Goal: Task Accomplishment & Management: Complete application form

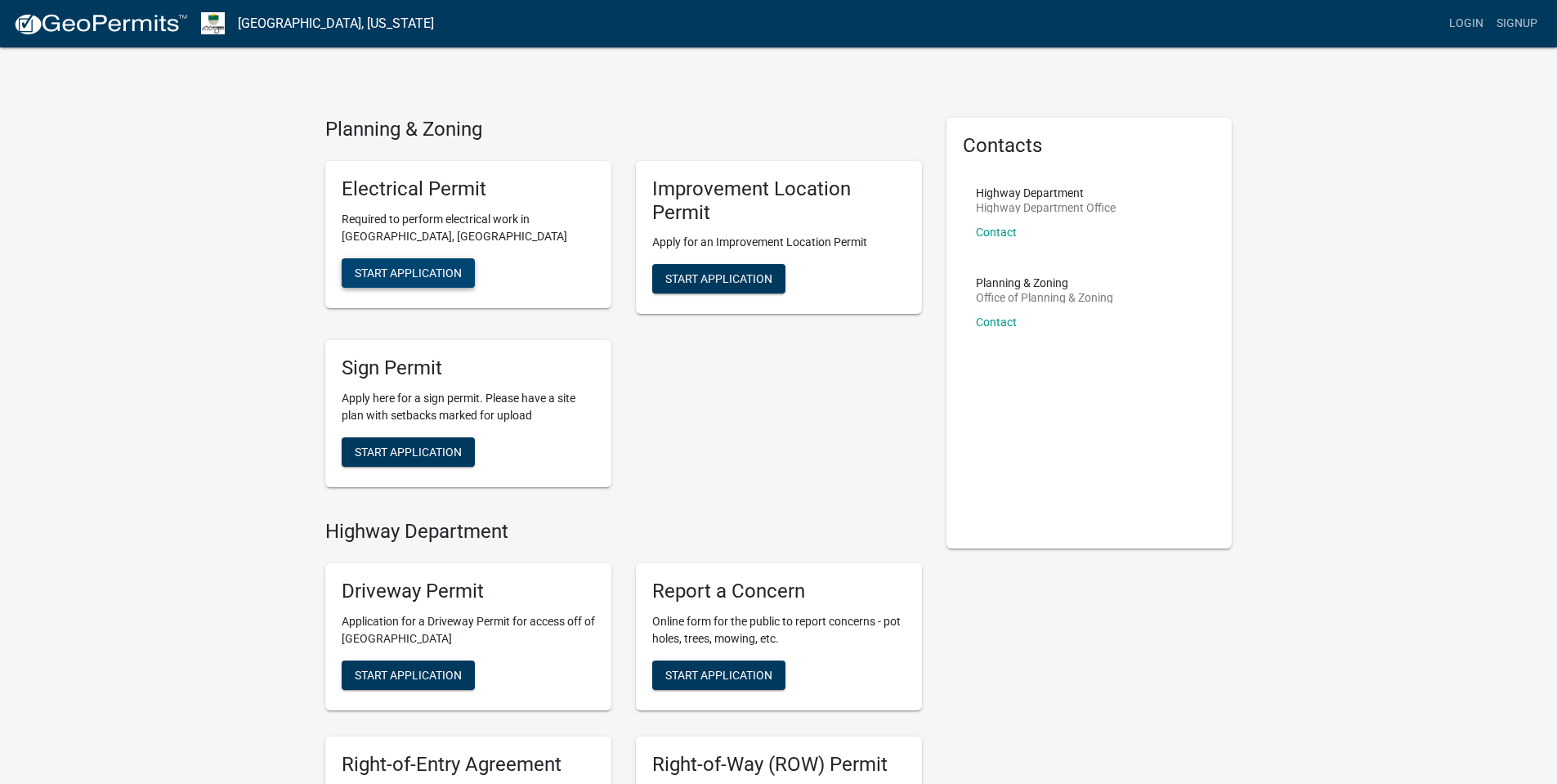
click at [417, 274] on span "Start Application" at bounding box center [408, 272] width 107 height 13
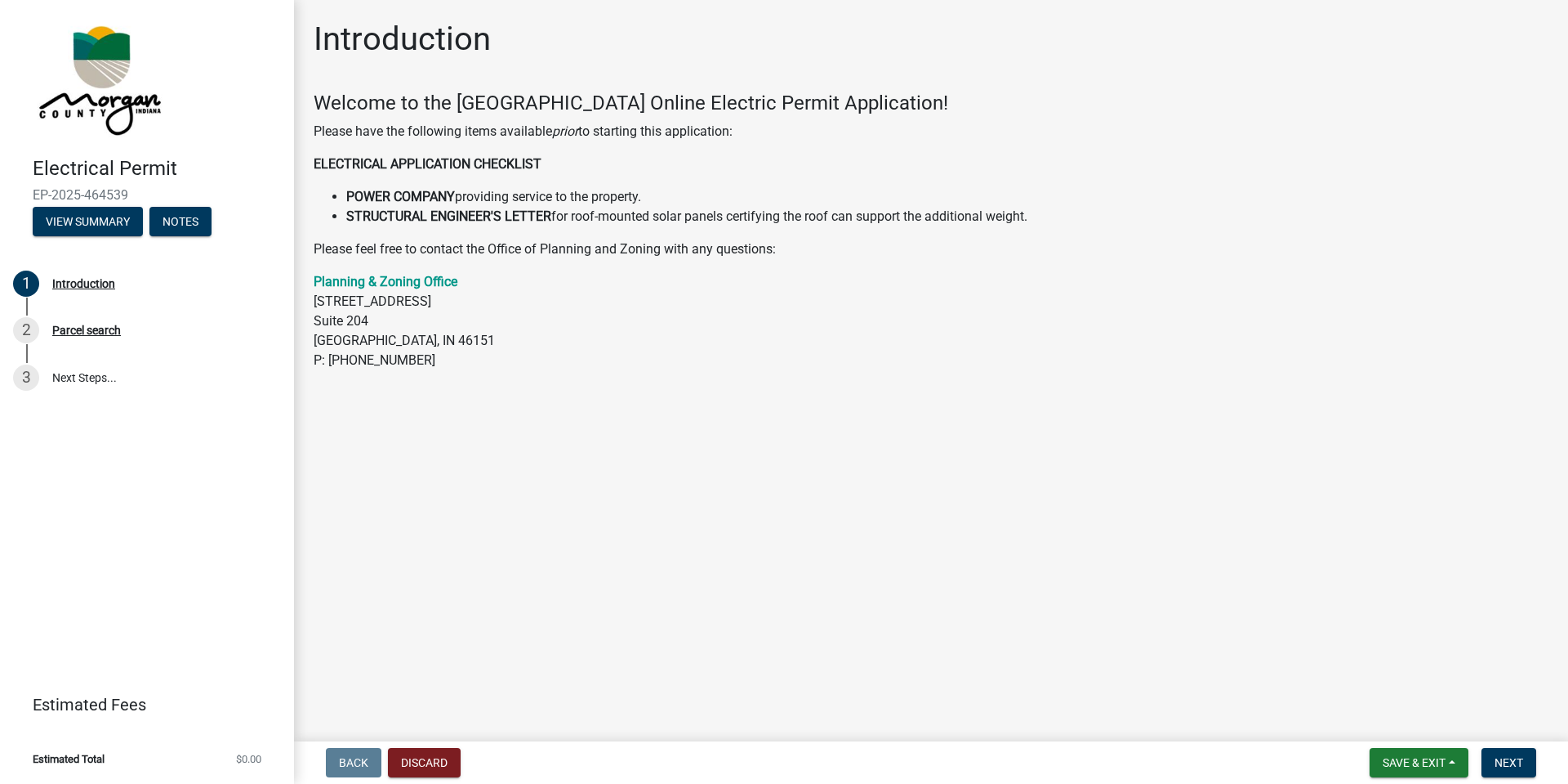
click at [466, 282] on p "Planning & Zoning Office [STREET_ADDRESS] P: [PHONE_NUMBER]" at bounding box center [930, 321] width 1234 height 98
click at [466, 283] on p "Planning & Zoning Office [STREET_ADDRESS] P: [PHONE_NUMBER]" at bounding box center [930, 321] width 1234 height 98
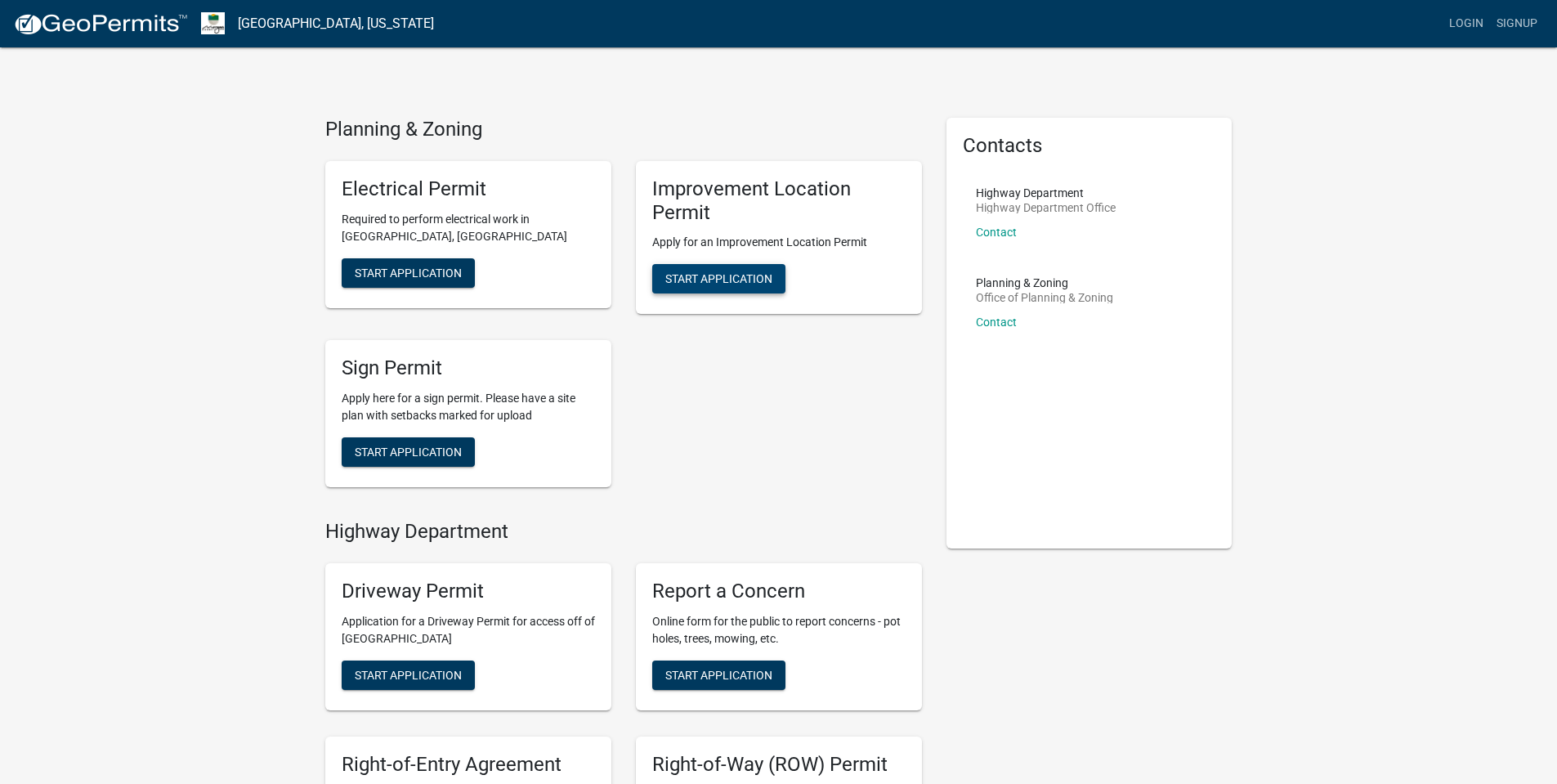
click at [695, 283] on span "Start Application" at bounding box center [719, 279] width 107 height 13
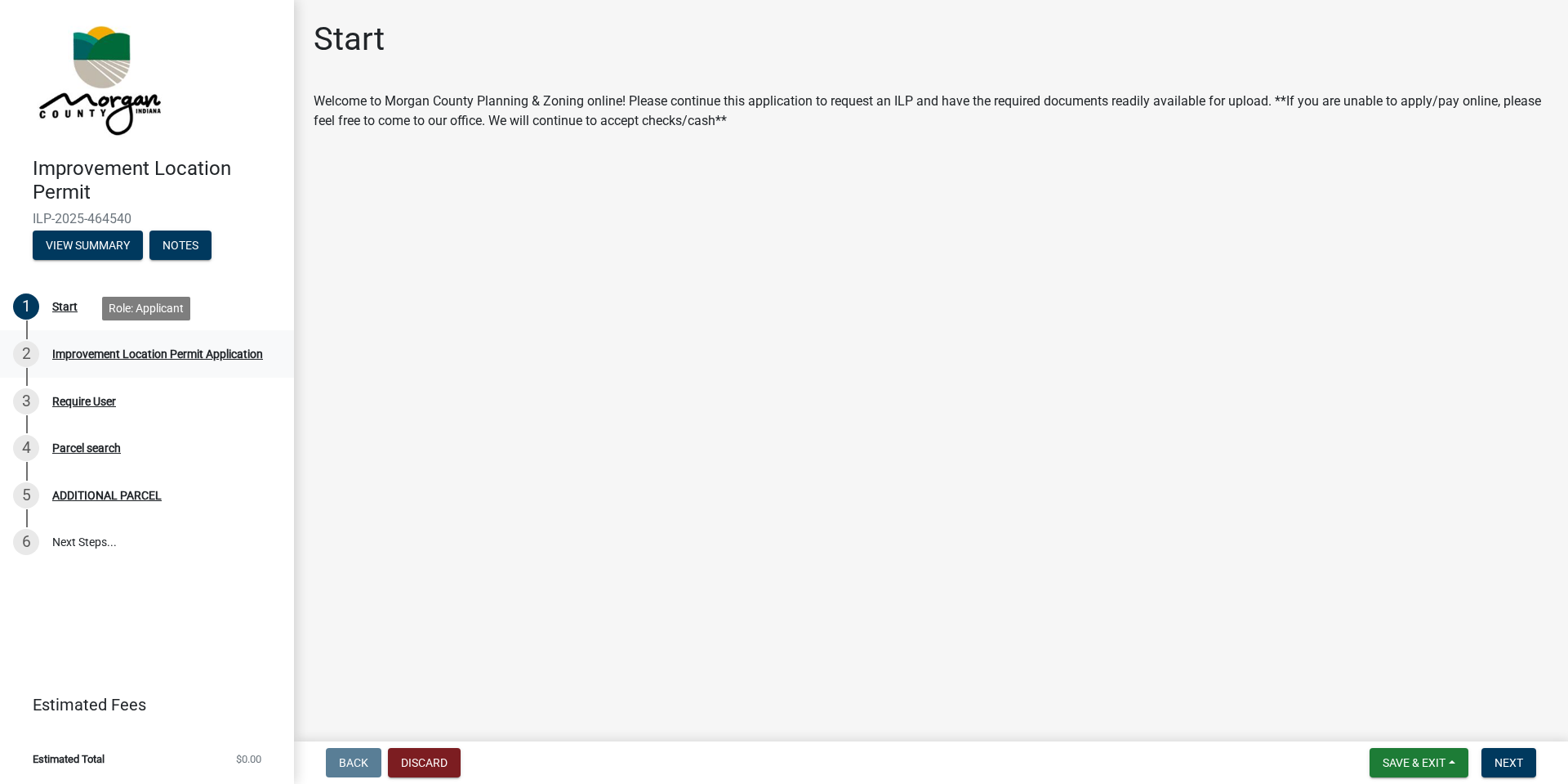
click at [184, 356] on div "Improvement Location Permit Application" at bounding box center [157, 354] width 210 height 11
click at [1507, 762] on span "Next" at bounding box center [1508, 762] width 29 height 13
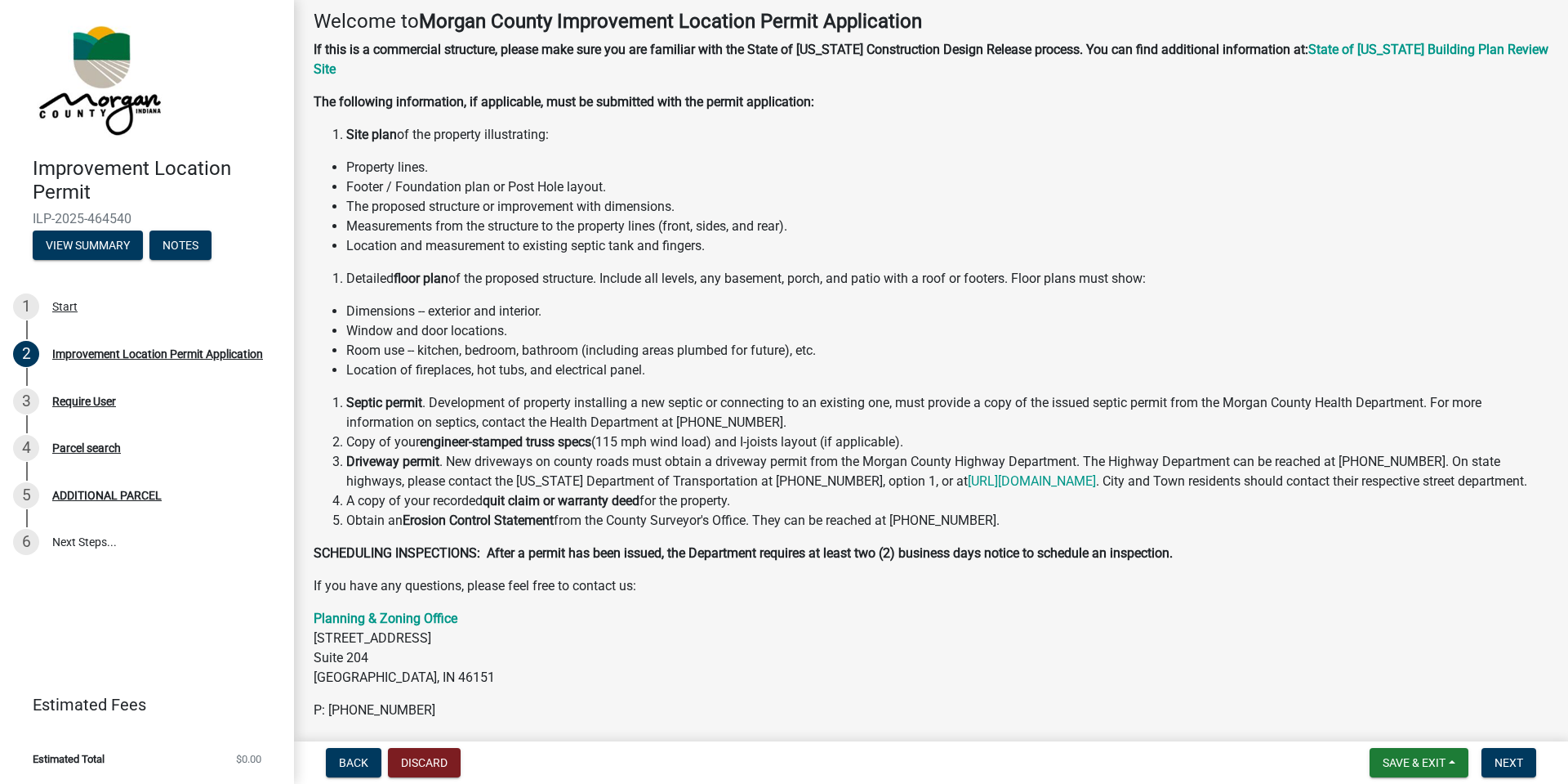
scroll to position [144, 0]
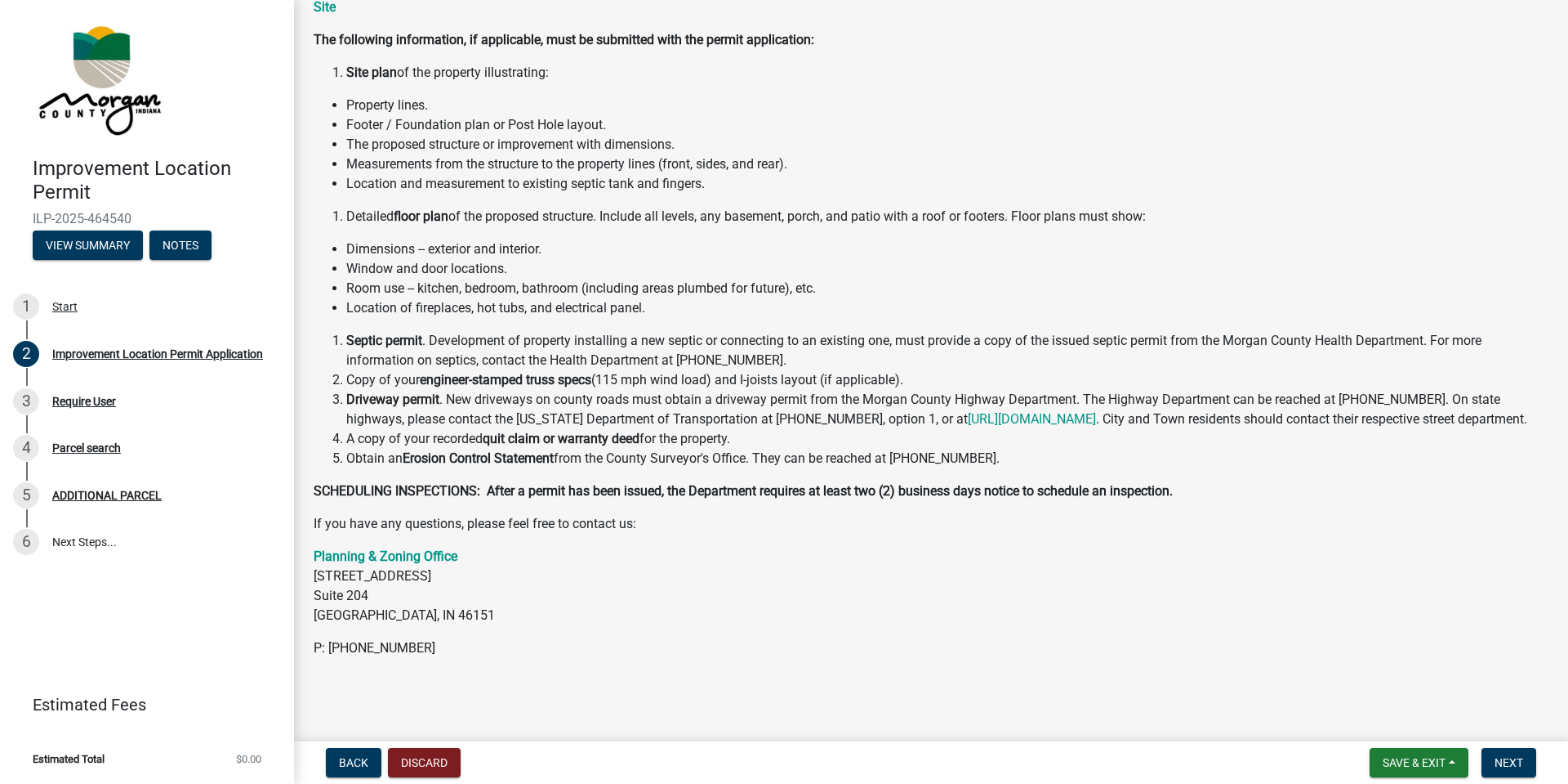
click at [563, 240] on li "Dimensions -- exterior and interior." at bounding box center [947, 249] width 1202 height 20
click at [555, 240] on li "Dimensions -- exterior and interior." at bounding box center [947, 249] width 1202 height 20
click at [526, 259] on li "Window and door locations." at bounding box center [947, 269] width 1202 height 20
click at [570, 240] on li "Dimensions -- exterior and interior." at bounding box center [947, 249] width 1202 height 20
click at [661, 524] on p "If you have any questions, please feel free to contact us:" at bounding box center [930, 523] width 1234 height 20
